Goal: Transaction & Acquisition: Purchase product/service

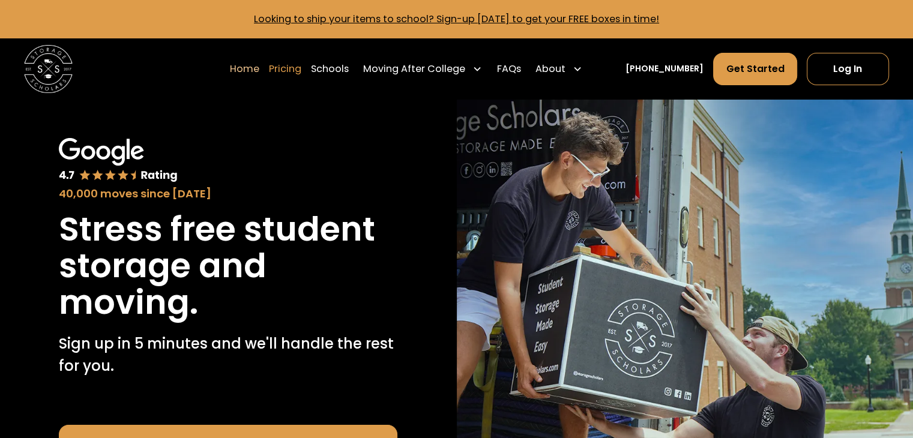
click at [301, 70] on link "Pricing" at bounding box center [285, 69] width 32 height 34
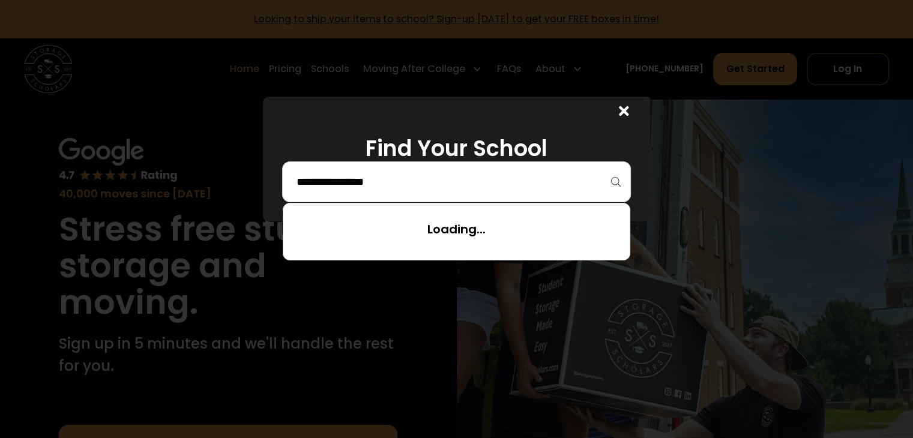
click at [382, 178] on input "search" at bounding box center [456, 182] width 323 height 20
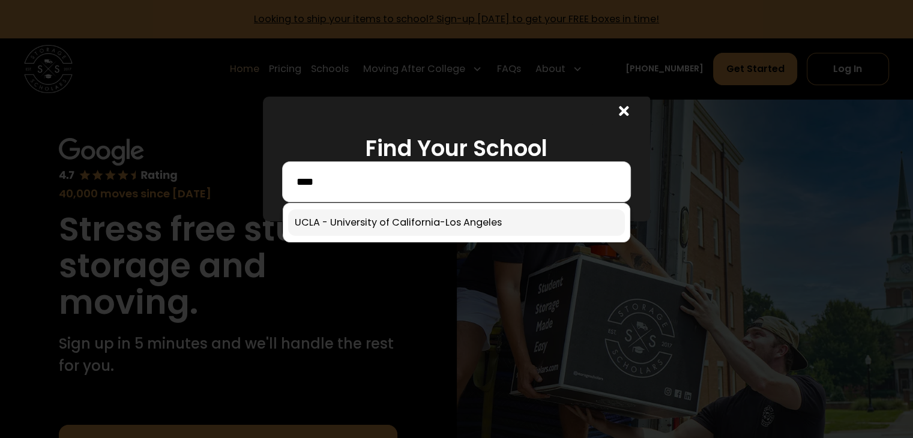
type input "****"
click at [423, 226] on link at bounding box center [456, 223] width 336 height 26
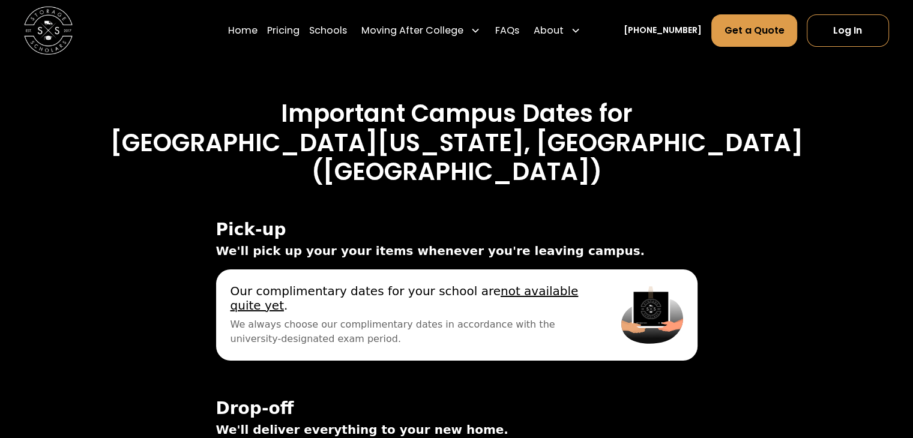
scroll to position [3981, 0]
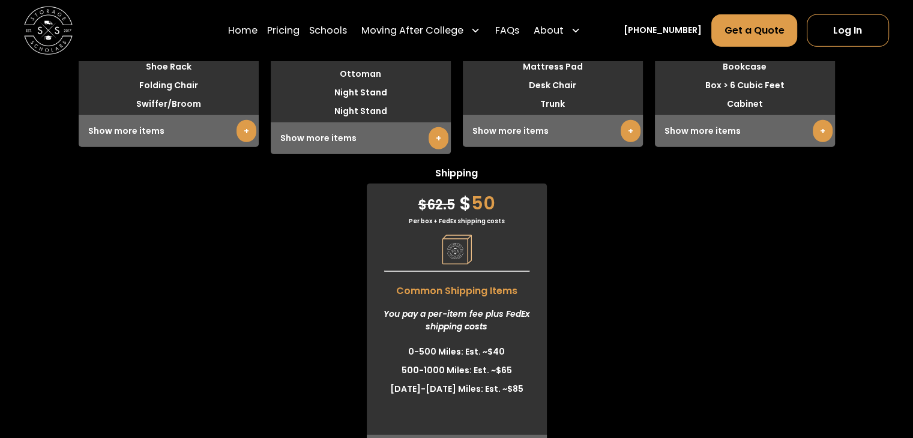
scroll to position [3335, 0]
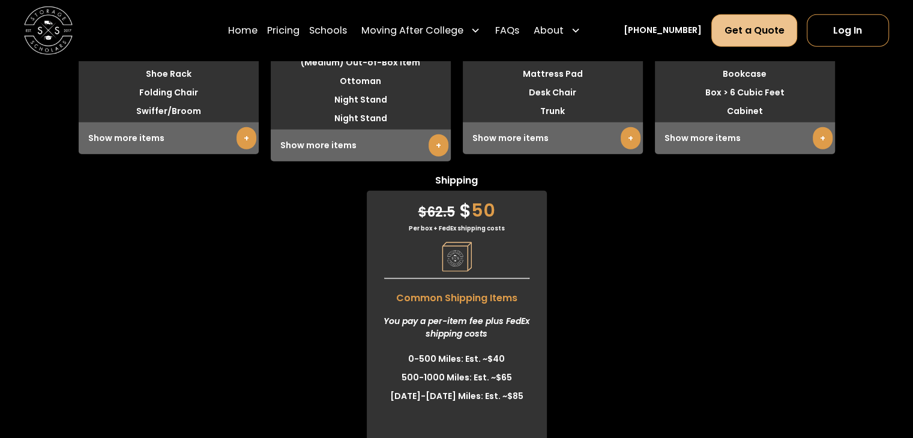
click at [744, 33] on link "Get a Quote" at bounding box center [754, 30] width 85 height 32
